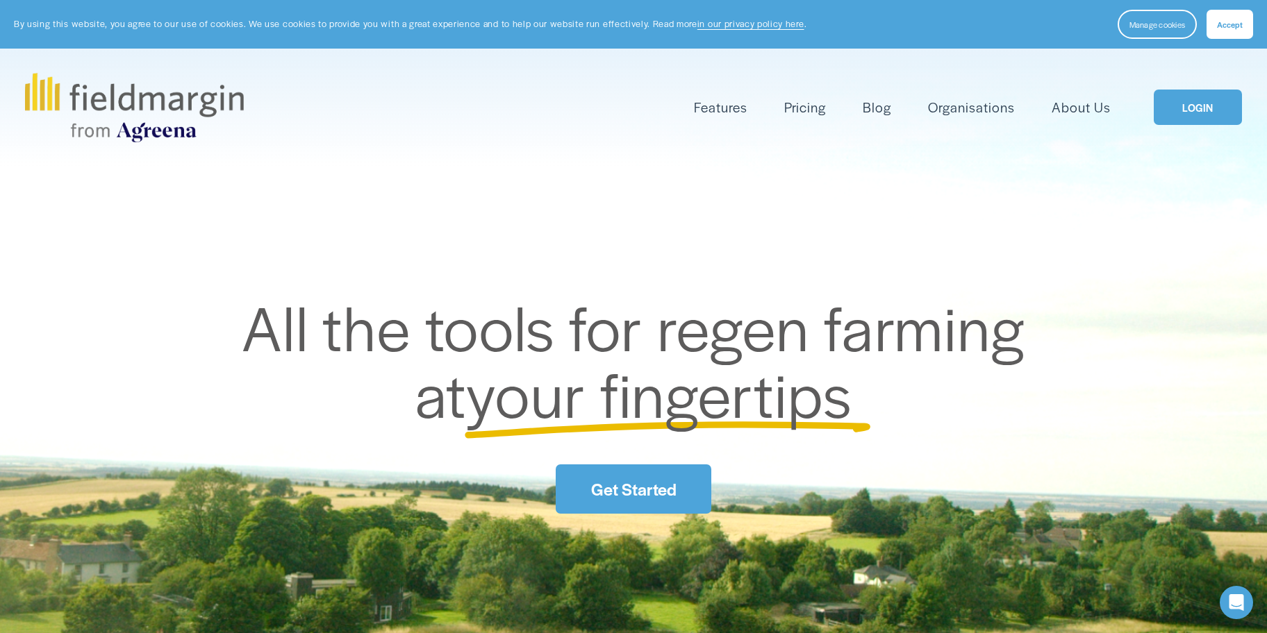
click at [1221, 15] on button "Accept" at bounding box center [1230, 24] width 47 height 29
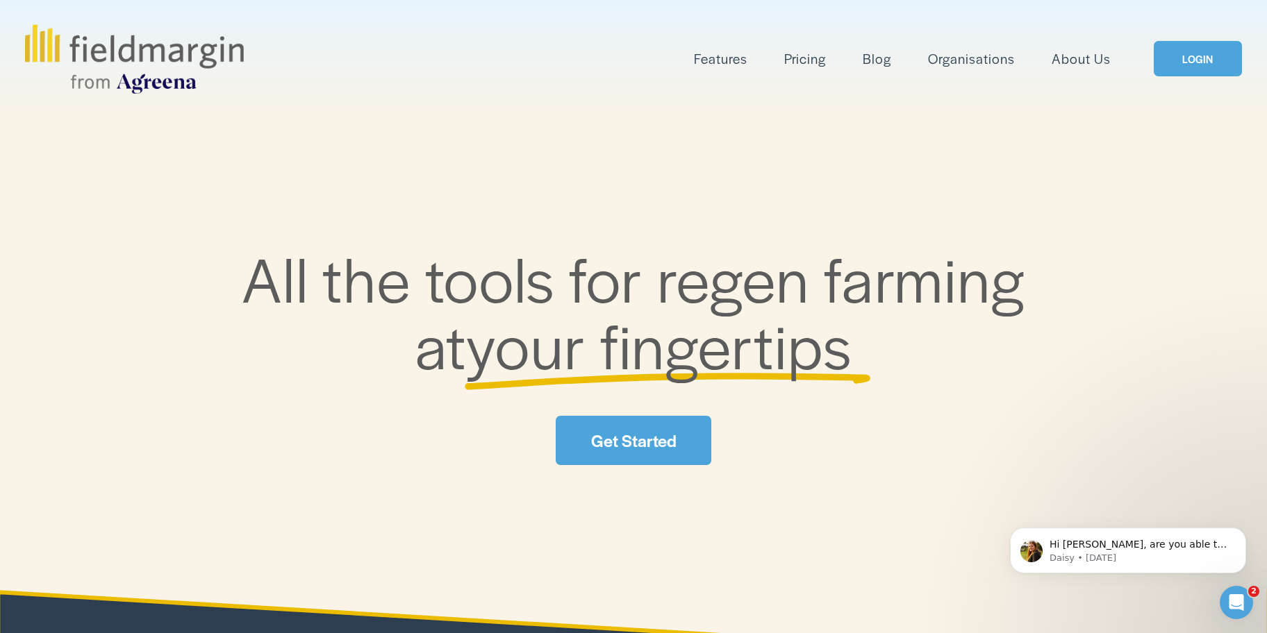
click at [1188, 56] on link "LOGIN" at bounding box center [1198, 58] width 88 height 35
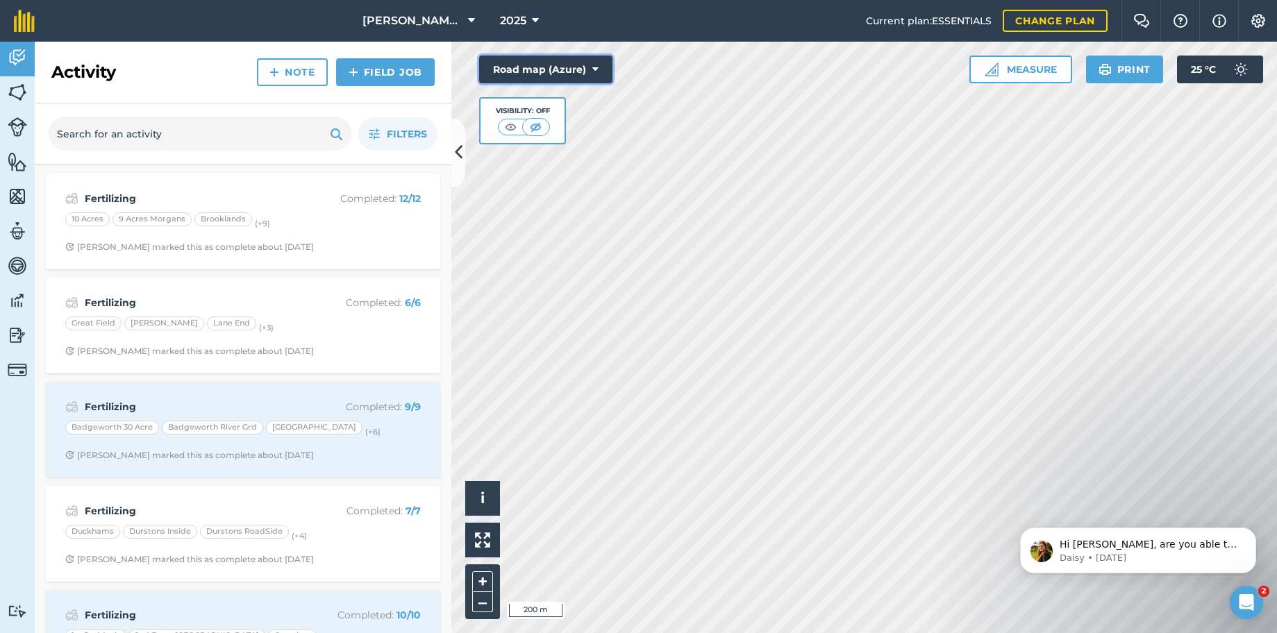
click at [596, 69] on icon at bounding box center [595, 70] width 6 height 14
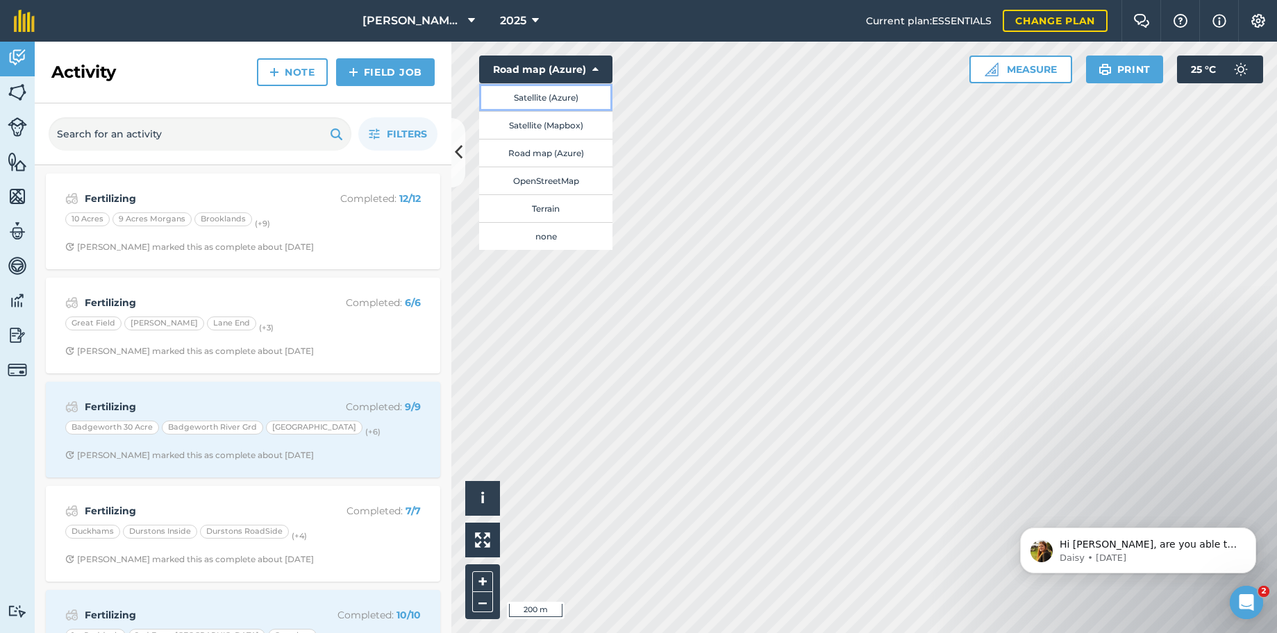
click at [541, 93] on button "Satellite (Azure)" at bounding box center [545, 97] width 133 height 28
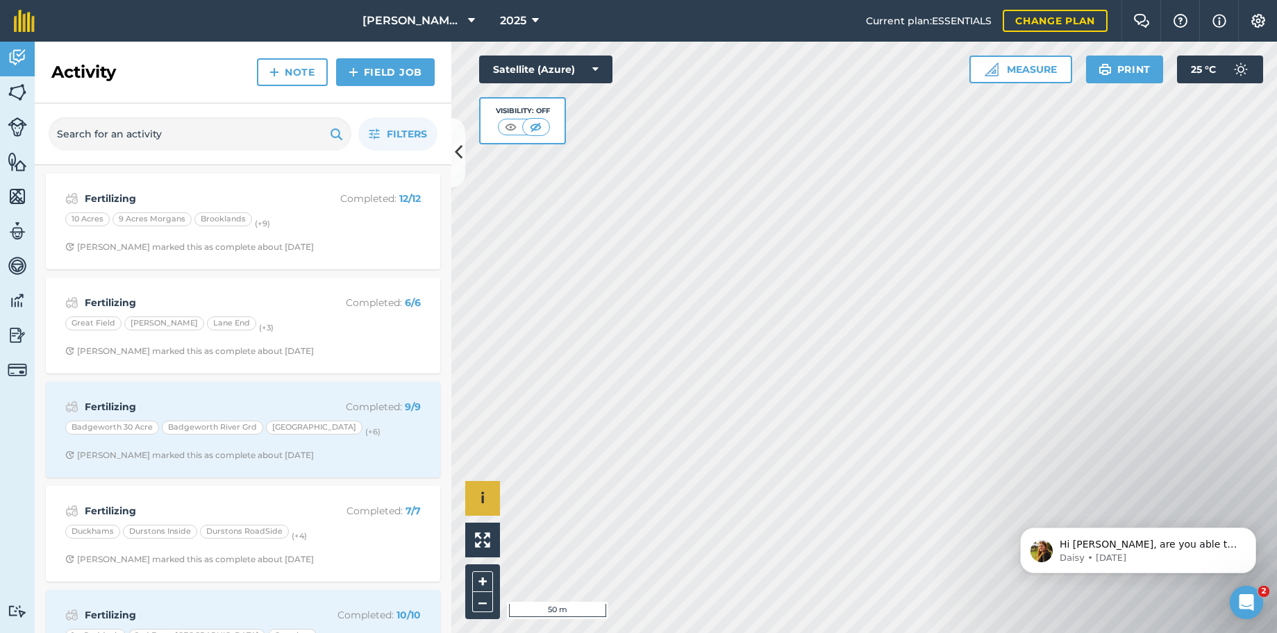
click at [489, 498] on div "Hello i © 2025 TomTom, Microsoft 50 m + –" at bounding box center [864, 338] width 826 height 592
click at [456, 145] on icon at bounding box center [459, 152] width 8 height 24
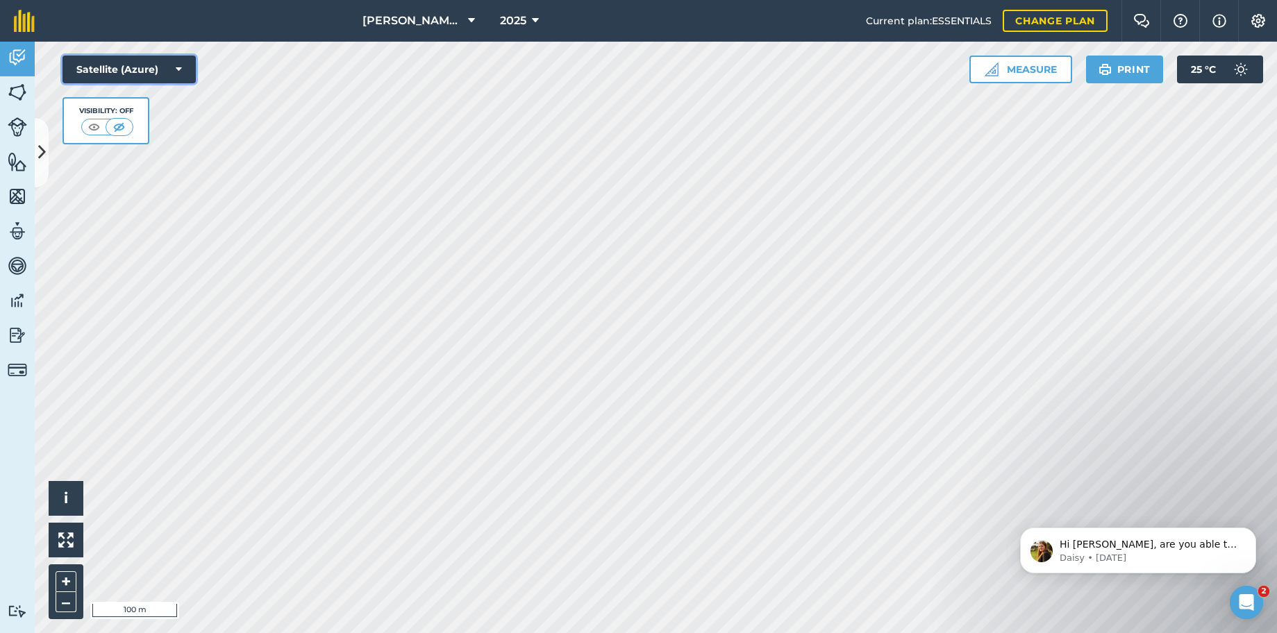
click at [178, 73] on icon at bounding box center [179, 70] width 6 height 14
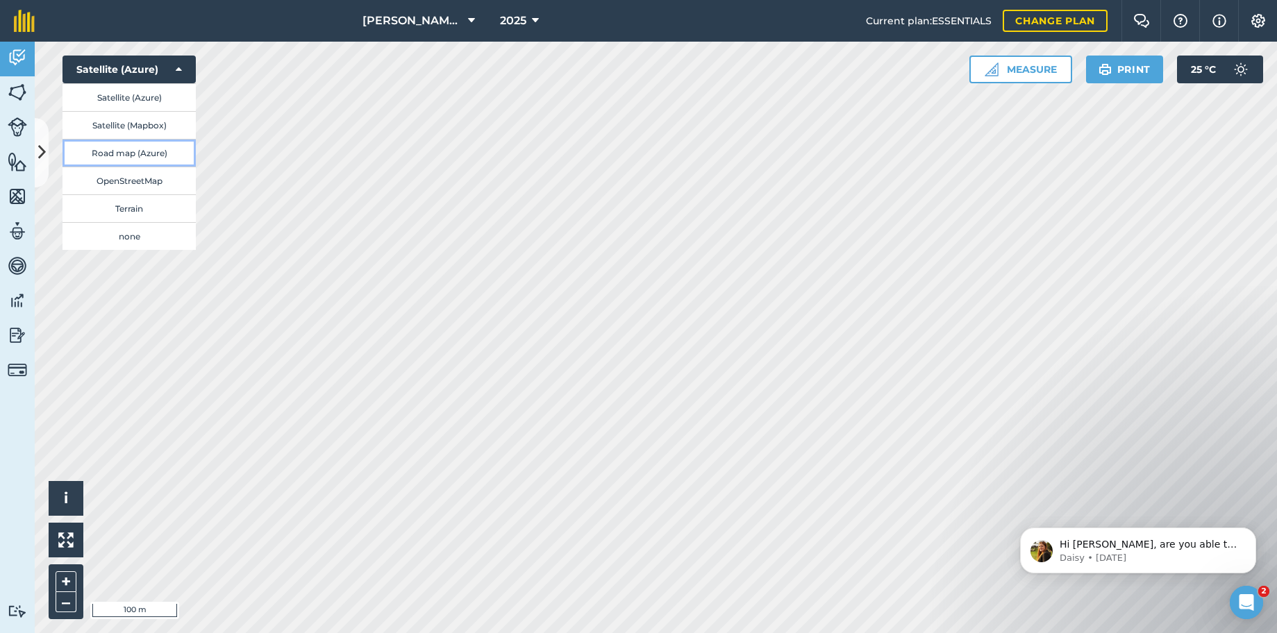
click at [154, 149] on button "Road map (Azure)" at bounding box center [129, 153] width 133 height 28
